Goal: Task Accomplishment & Management: Use online tool/utility

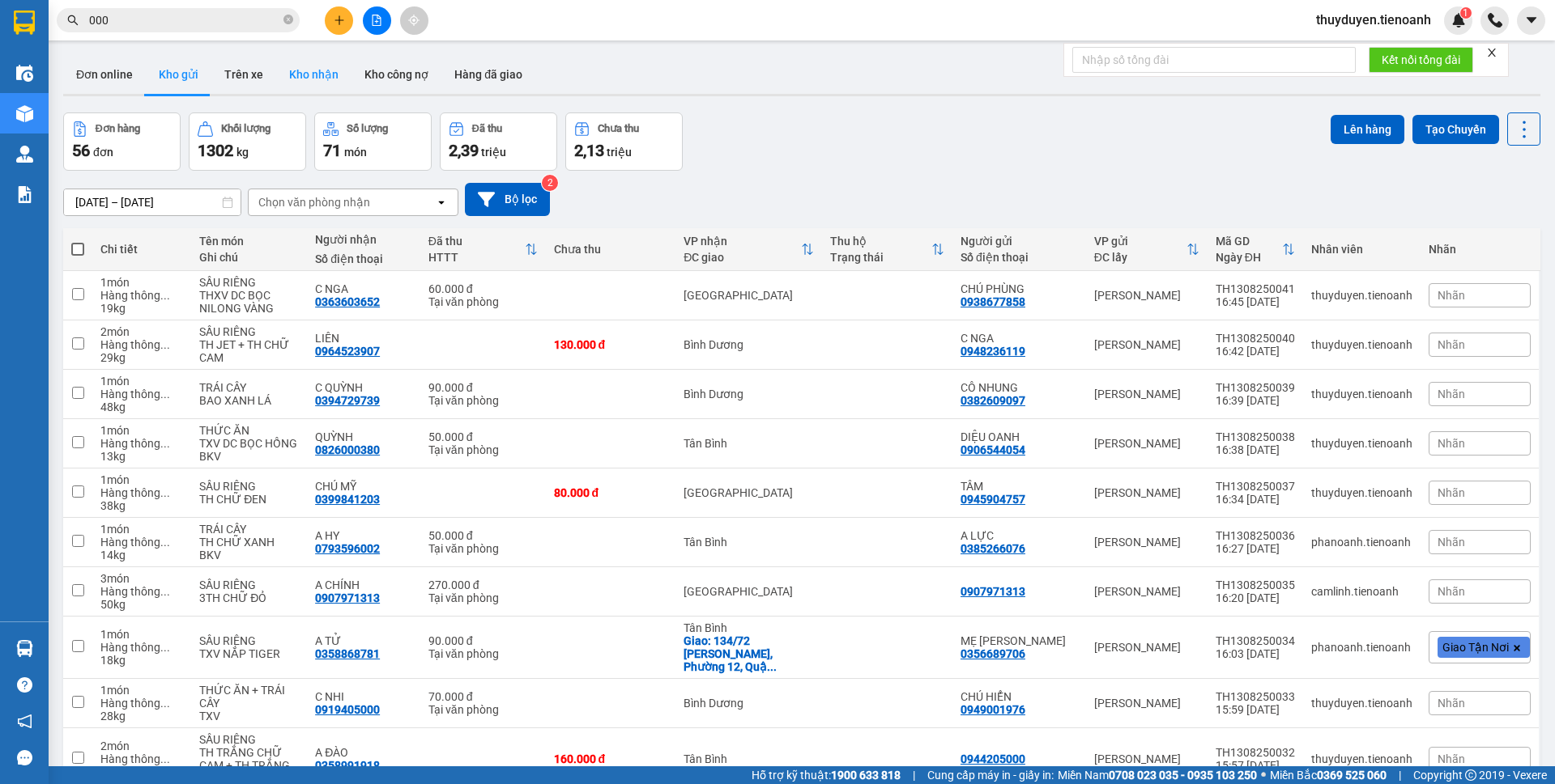
click at [326, 63] on button "Kho nhận" at bounding box center [314, 75] width 76 height 39
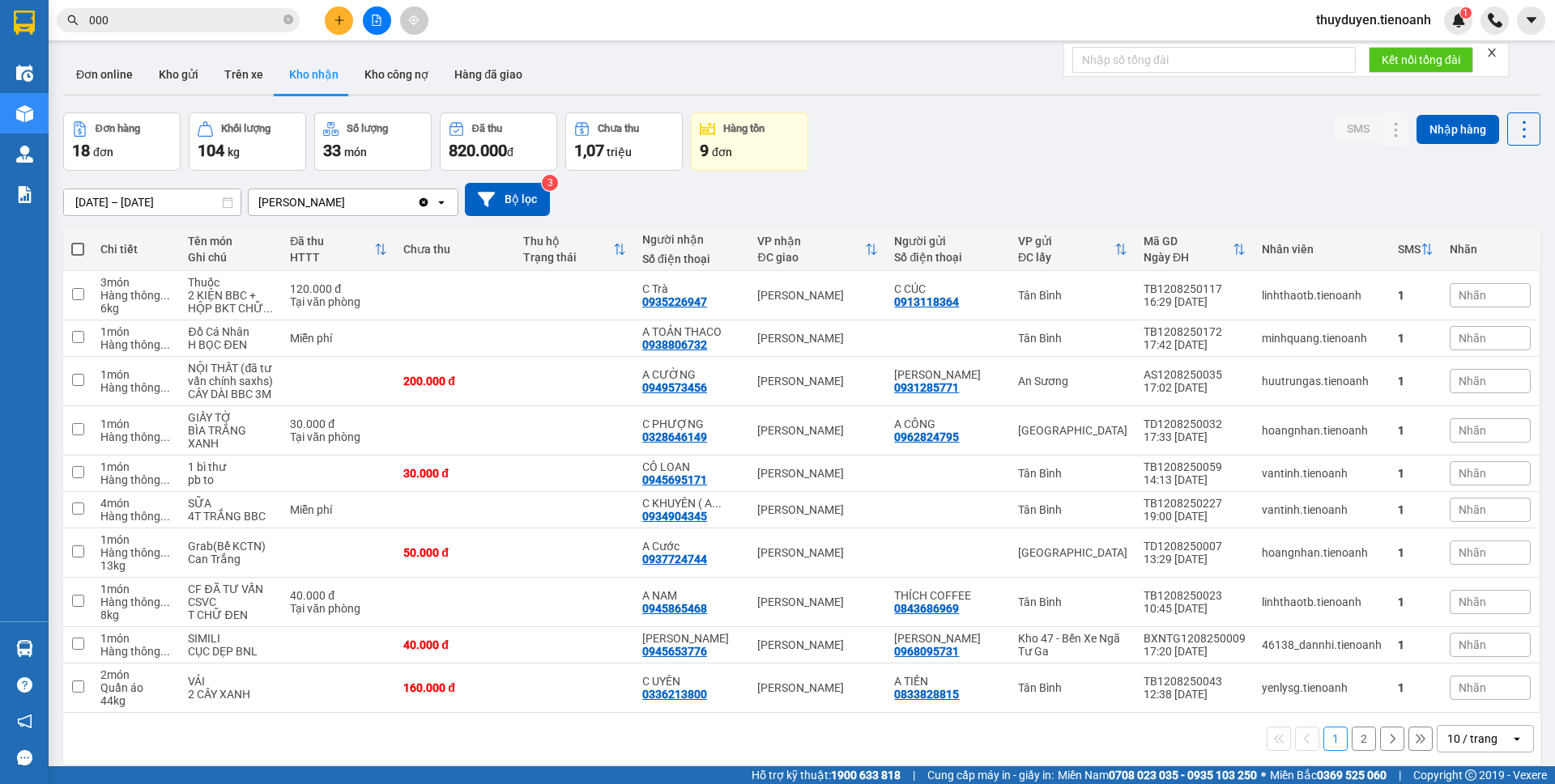
click at [189, 78] on button "Kho gửi" at bounding box center [178, 75] width 66 height 39
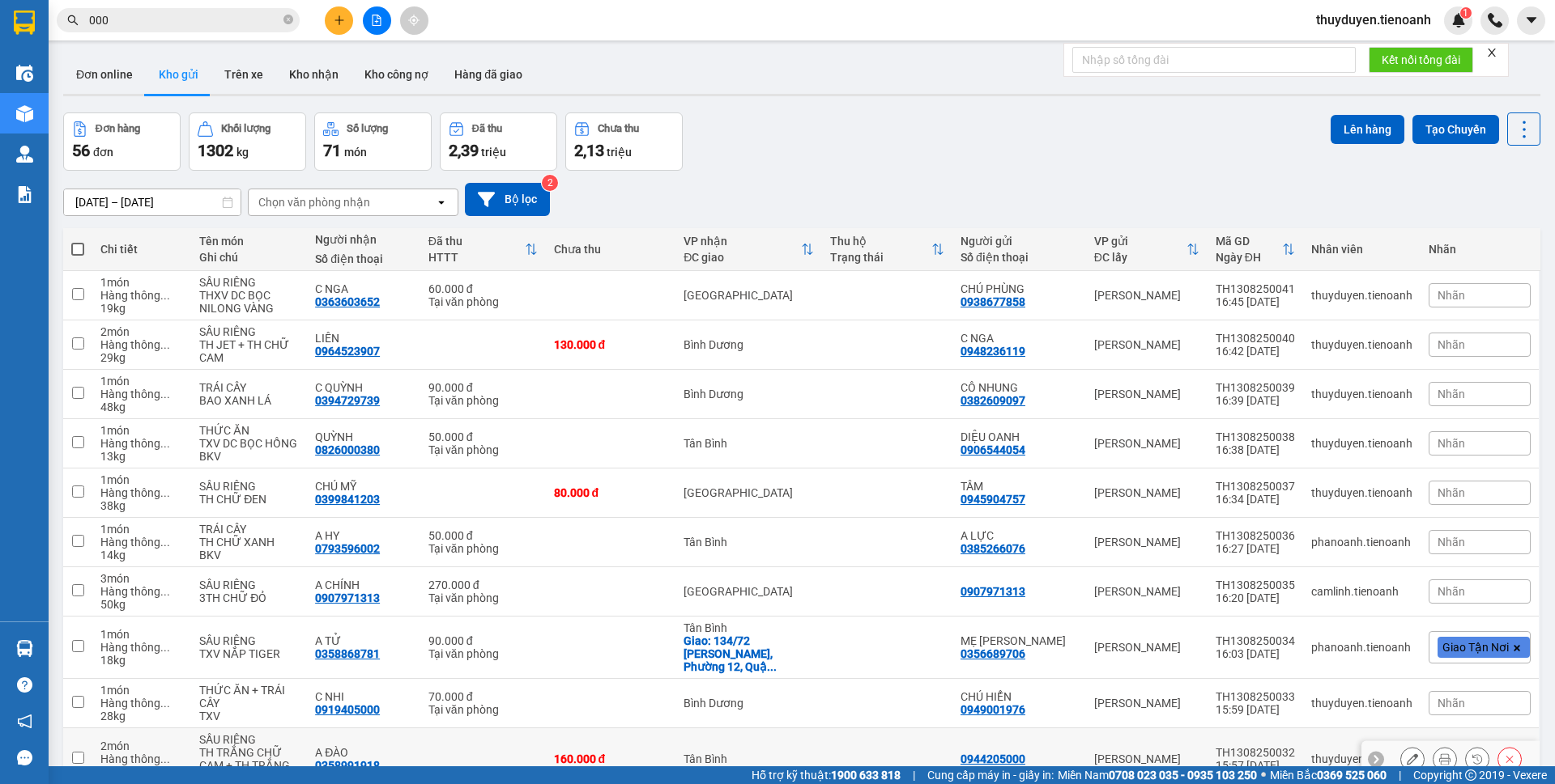
scroll to position [75, 0]
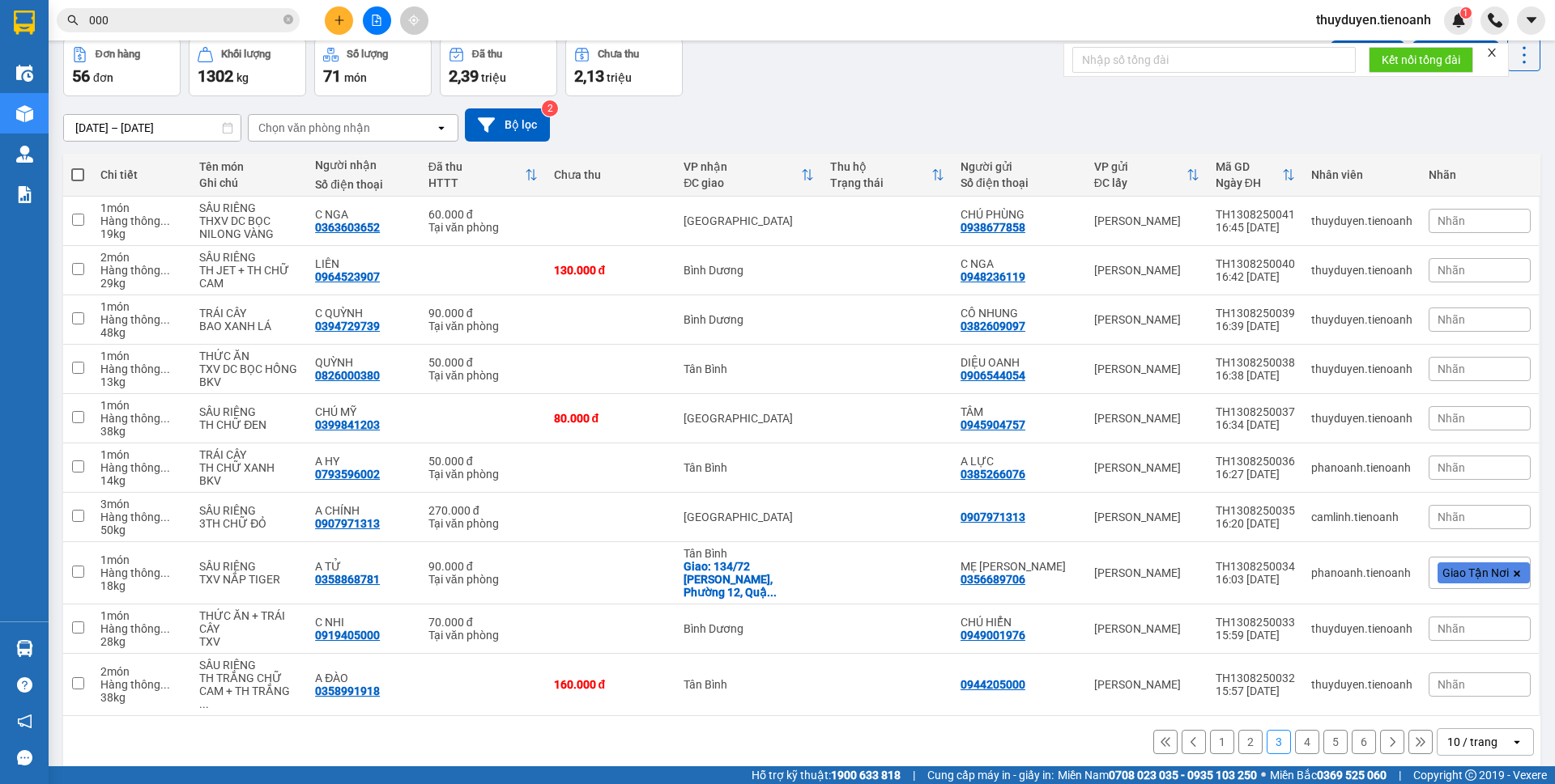
click at [1209, 730] on button "1" at bounding box center [1221, 742] width 24 height 24
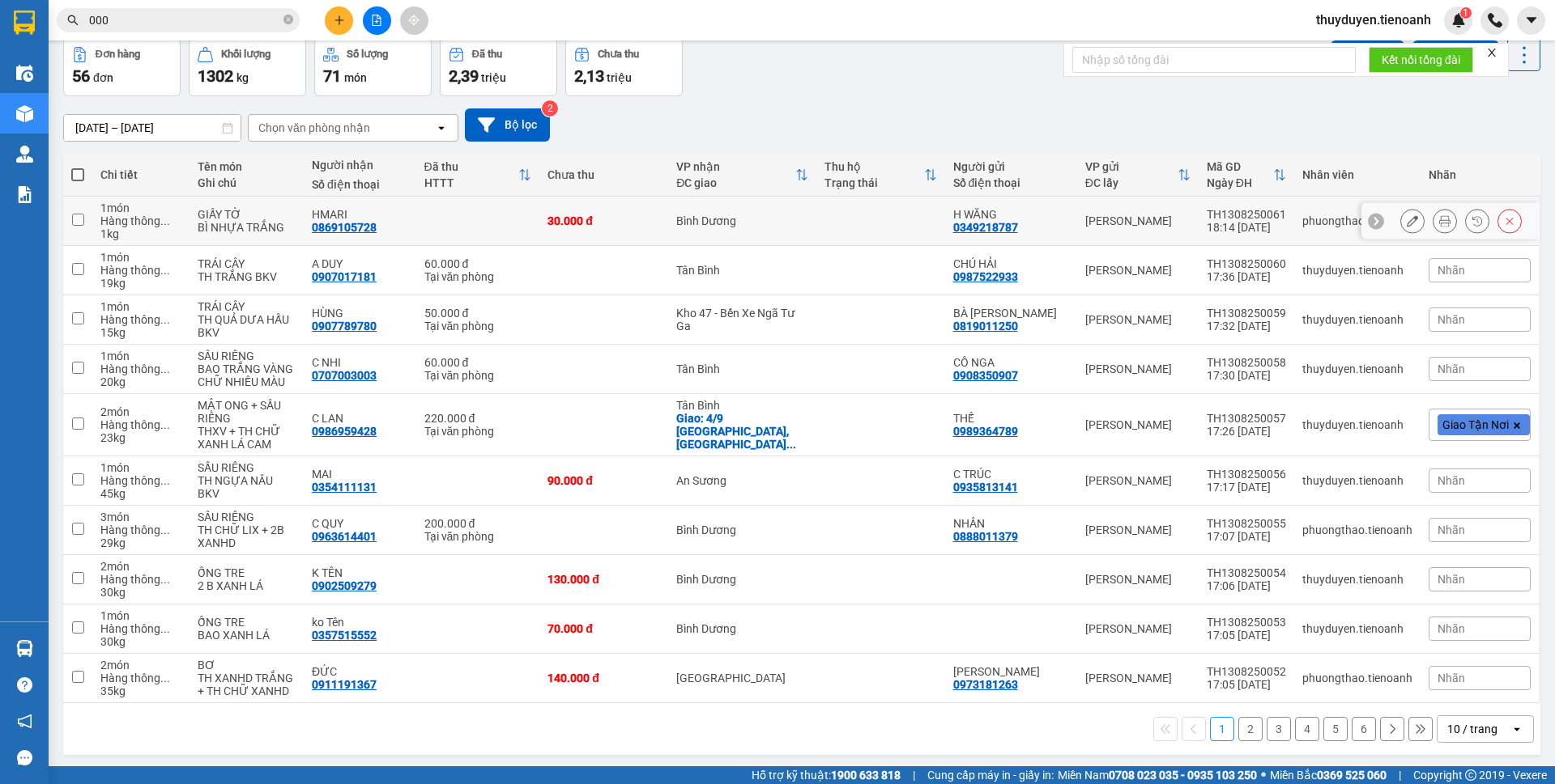
click at [1433, 227] on button at bounding box center [1444, 221] width 23 height 29
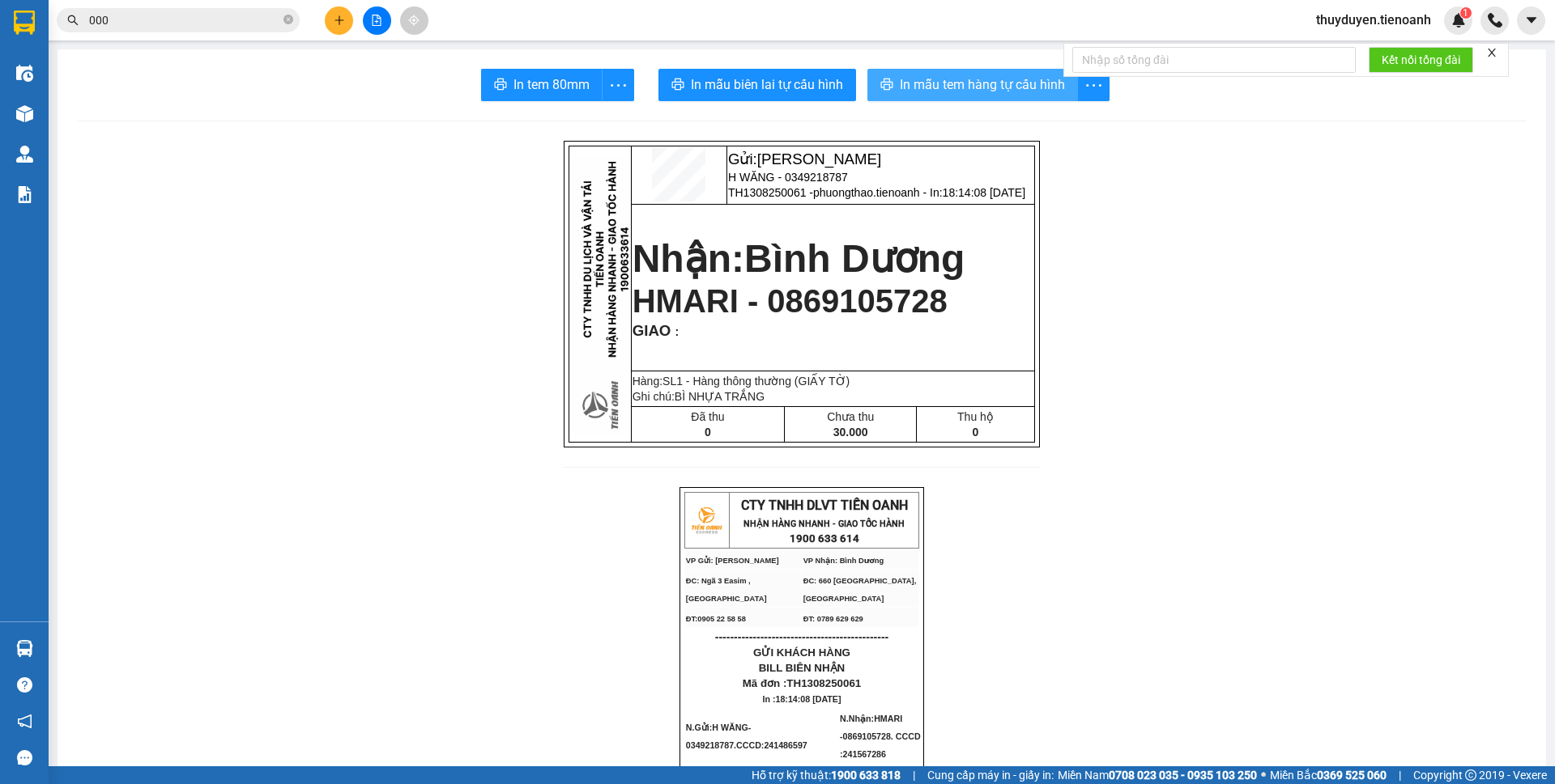
click at [1000, 78] on span "In mẫu tem hàng tự cấu hình" at bounding box center [982, 85] width 165 height 20
